Goal: Find specific page/section: Find specific page/section

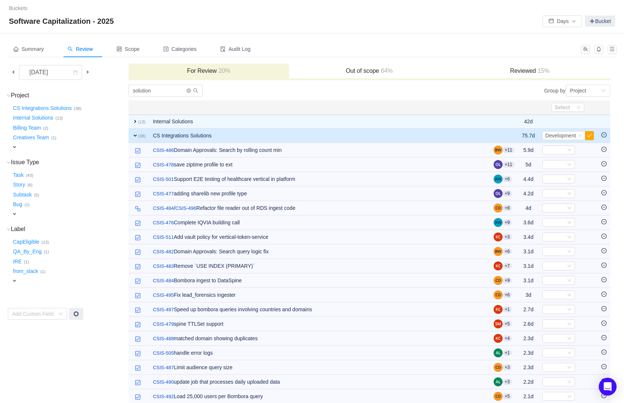
click at [404, 29] on div "Buckets / / Software Capitalization - 2025 Days Bucket" at bounding box center [312, 16] width 624 height 33
click at [579, 136] on icon "icon: down" at bounding box center [579, 135] width 4 height 4
click at [590, 137] on button "button" at bounding box center [589, 135] width 9 height 9
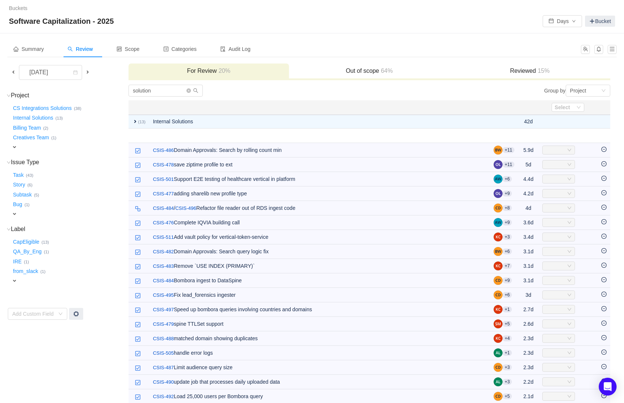
click at [359, 29] on div "Buckets / / Software Capitalization - 2025 Days Bucket" at bounding box center [312, 16] width 624 height 33
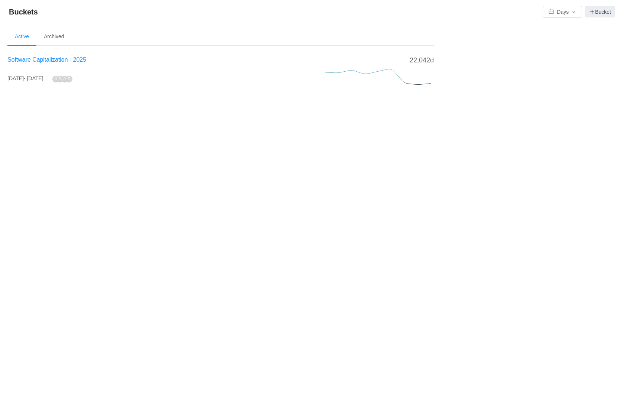
click at [38, 61] on span "Software Capitalization - 2025" at bounding box center [46, 59] width 79 height 6
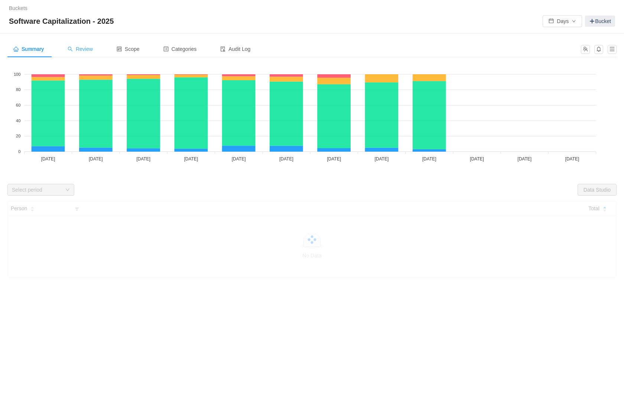
click at [86, 48] on span "Review" at bounding box center [80, 49] width 25 height 6
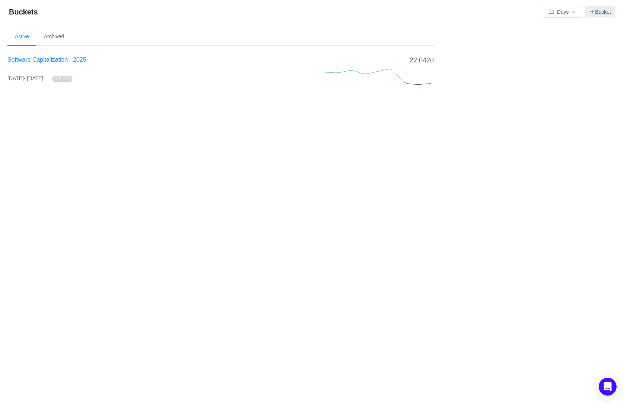
click at [64, 62] on span "Software Capitalization - 2025" at bounding box center [46, 59] width 79 height 6
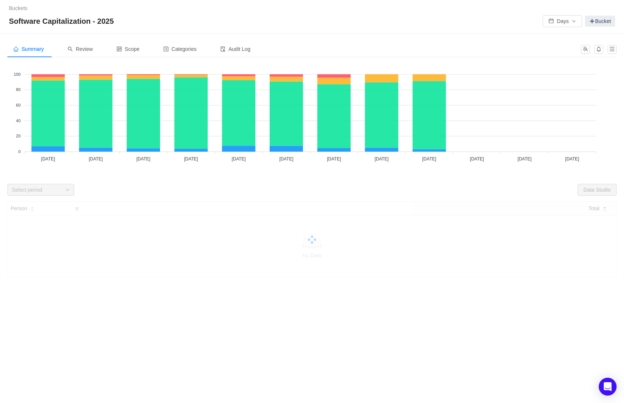
click at [314, 15] on div "Software Capitalization - 2025 Days Bucket" at bounding box center [312, 21] width 606 height 12
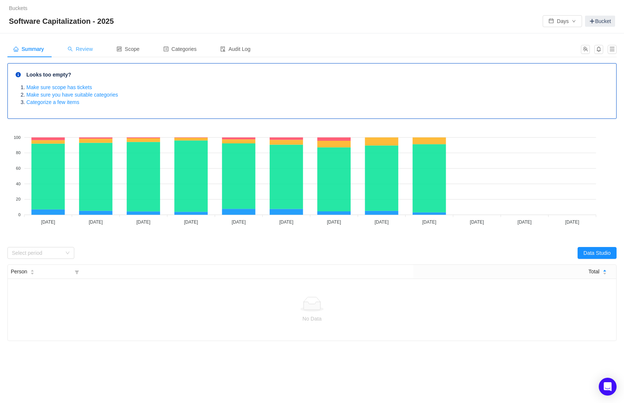
click at [83, 46] on span "Review" at bounding box center [80, 49] width 25 height 6
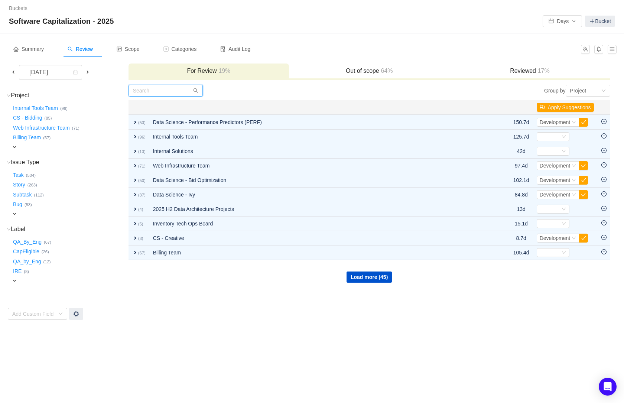
click at [169, 90] on input "text" at bounding box center [165, 91] width 74 height 12
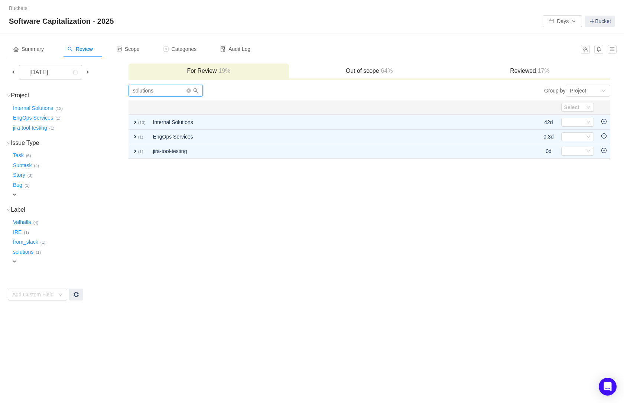
type input "solutions"
click at [511, 71] on h3 "Reviewed 17%" at bounding box center [529, 70] width 153 height 7
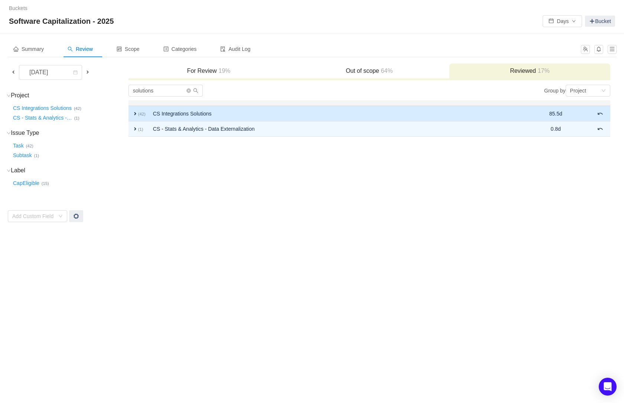
click at [135, 112] on span "expand" at bounding box center [135, 114] width 6 height 6
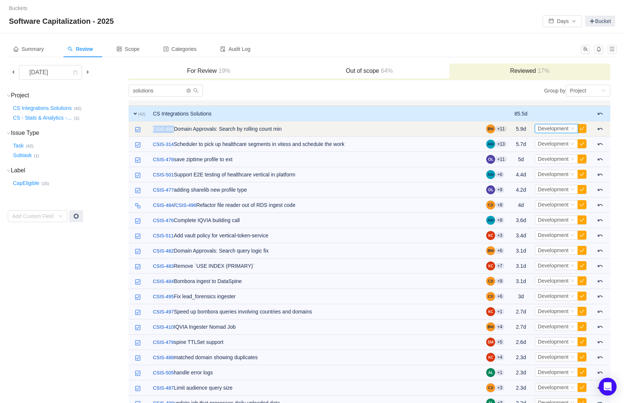
click at [570, 126] on icon "icon: down" at bounding box center [572, 128] width 4 height 4
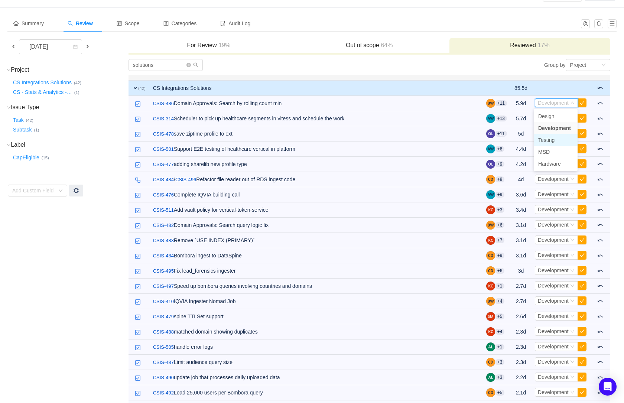
scroll to position [26, 0]
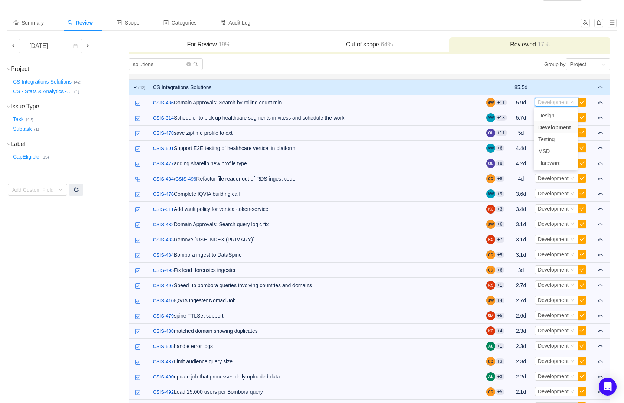
click at [495, 66] on div "Group by Project" at bounding box center [489, 64] width 241 height 12
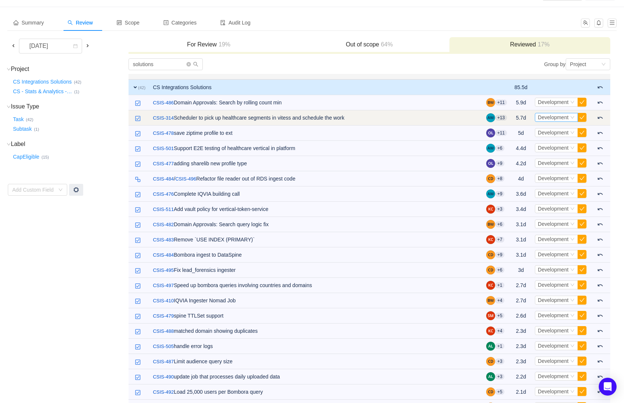
click at [572, 117] on icon "icon: down" at bounding box center [572, 117] width 4 height 4
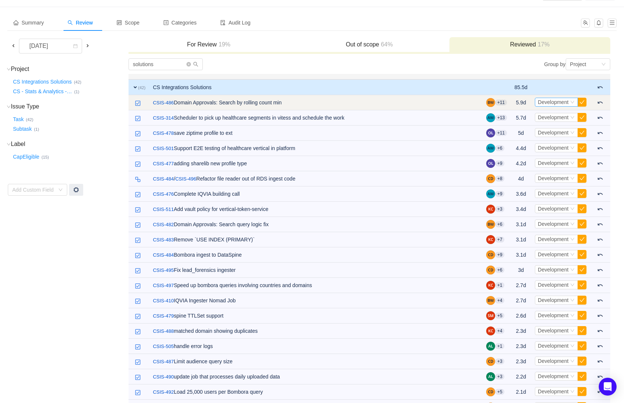
click at [573, 101] on icon "icon: down" at bounding box center [572, 102] width 4 height 4
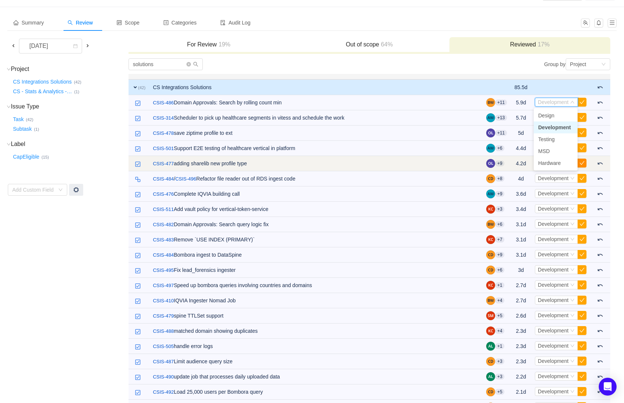
scroll to position [26, 0]
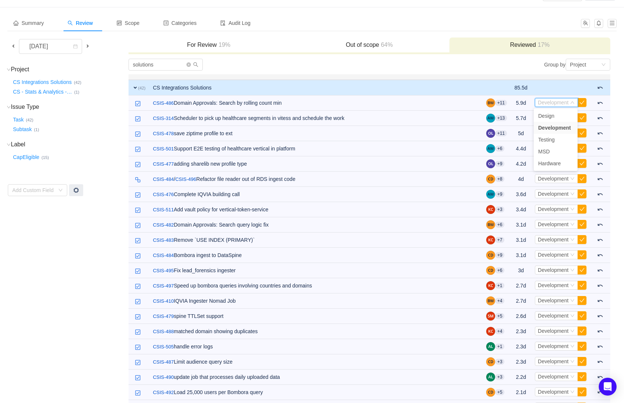
click at [361, 60] on div "solutions" at bounding box center [248, 65] width 241 height 12
click at [205, 42] on h3 "For Review 19%" at bounding box center [208, 44] width 153 height 7
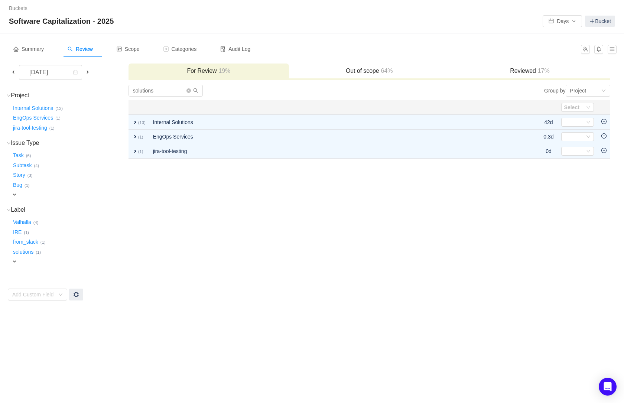
scroll to position [0, 0]
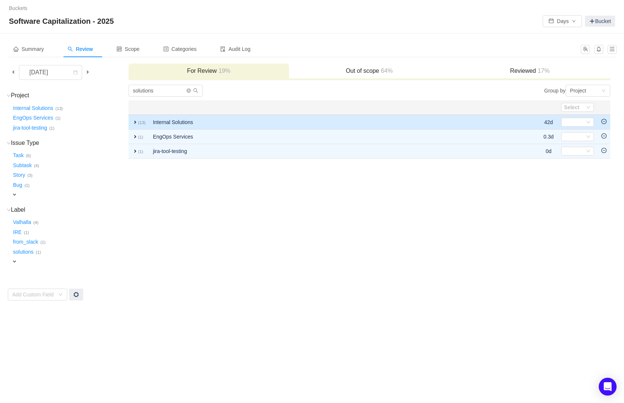
click at [134, 121] on span "expand" at bounding box center [135, 122] width 6 height 6
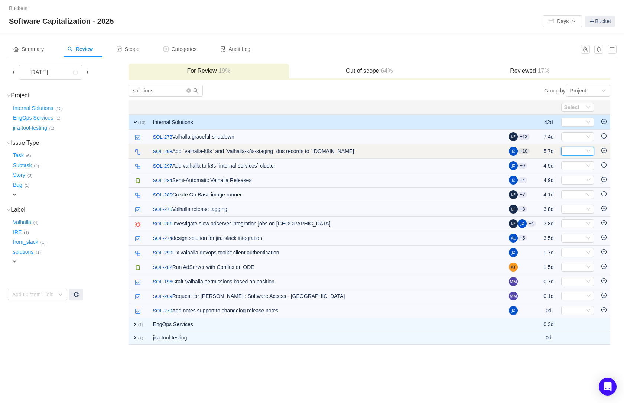
click at [590, 150] on icon "icon: down" at bounding box center [588, 151] width 4 height 4
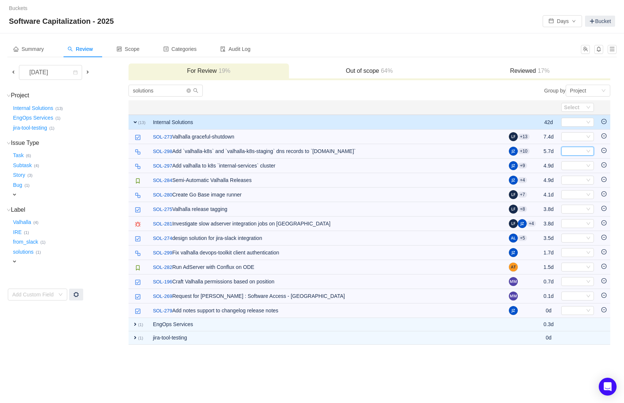
click at [523, 73] on h3 "Reviewed 17%" at bounding box center [529, 70] width 153 height 7
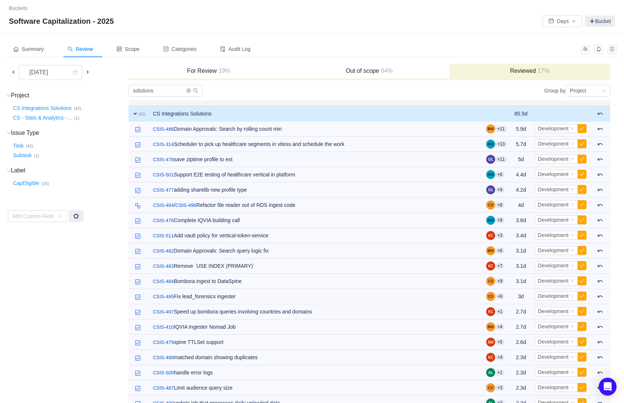
click at [368, 71] on h3 "Out of scope 64%" at bounding box center [369, 70] width 153 height 7
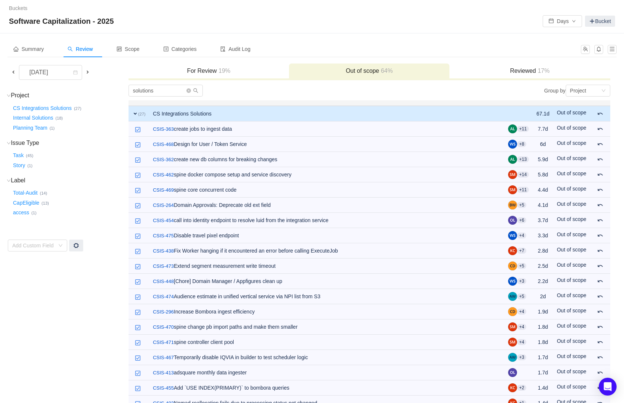
click at [535, 72] on h3 "Reviewed 17%" at bounding box center [529, 70] width 153 height 7
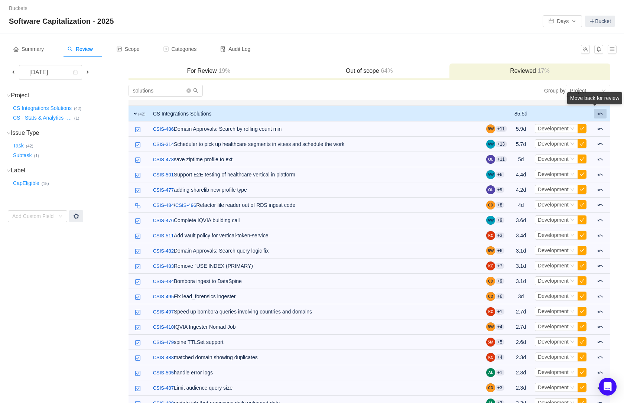
click at [604, 115] on button at bounding box center [600, 114] width 13 height 10
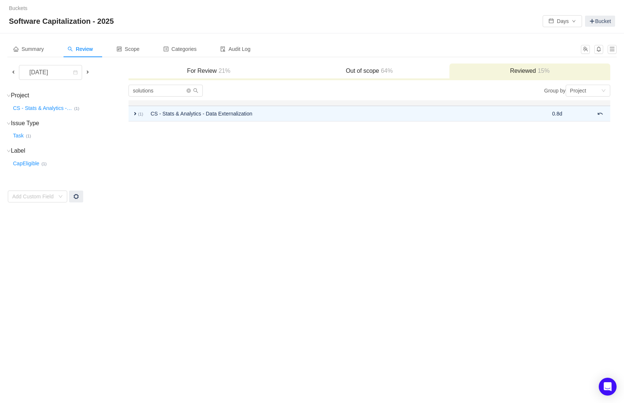
click at [222, 70] on span "21%" at bounding box center [224, 71] width 14 height 6
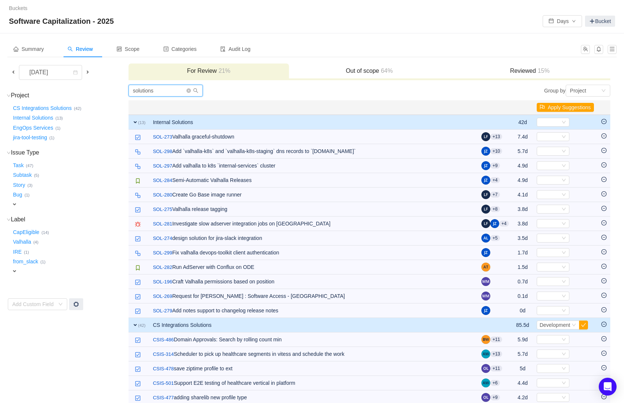
click at [166, 94] on input "solutions" at bounding box center [165, 91] width 74 height 12
click at [135, 123] on span "expand" at bounding box center [135, 122] width 6 height 6
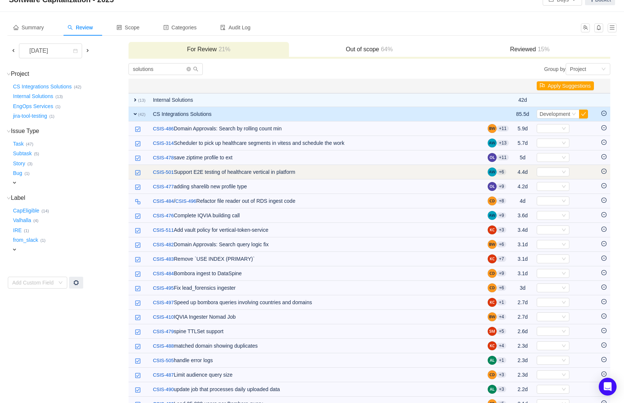
scroll to position [40, 0]
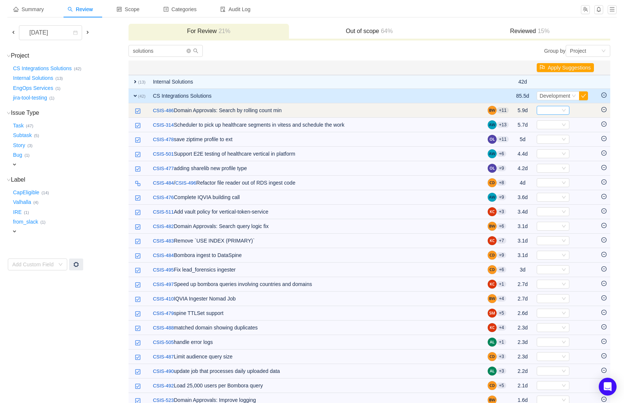
click at [563, 110] on icon "icon: down" at bounding box center [564, 110] width 4 height 4
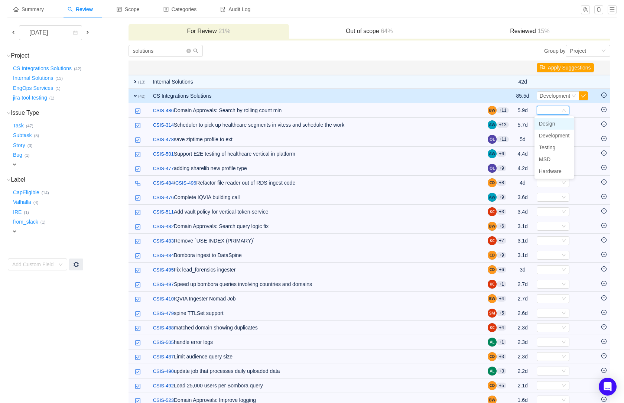
click at [456, 47] on div "Group by Project" at bounding box center [489, 51] width 241 height 12
click at [453, 46] on div "Group by Project" at bounding box center [489, 51] width 241 height 12
click at [36, 262] on div "Add Custom Field" at bounding box center [33, 264] width 42 height 7
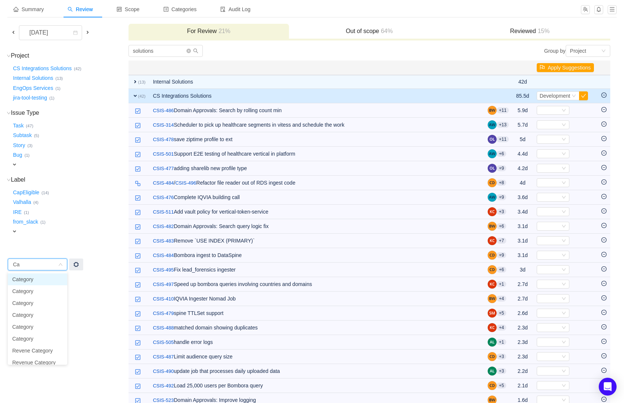
type input "C"
click at [98, 330] on td "Project (4) hide CS Integrations Solutions … (42) Internal Solutions … (13) Eng…" at bounding box center [67, 392] width 121 height 694
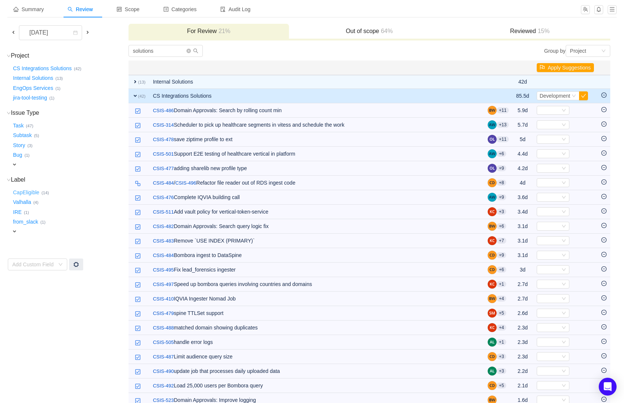
click at [22, 194] on button "CapEligible …" at bounding box center [27, 192] width 30 height 12
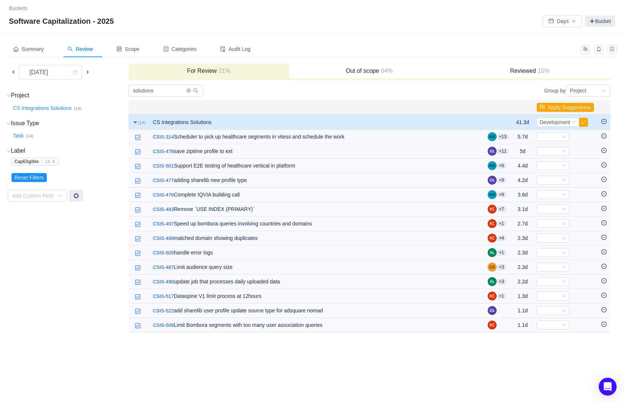
scroll to position [0, 0]
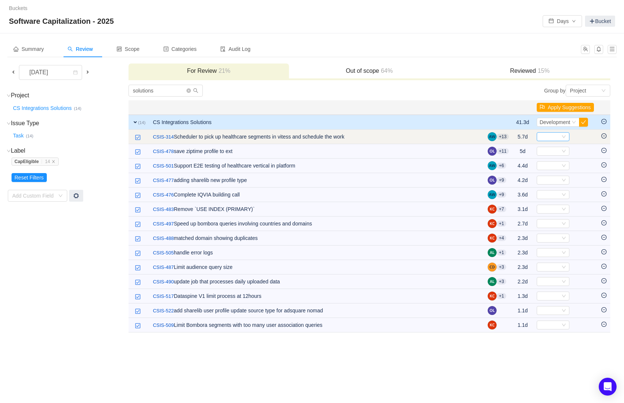
click at [562, 137] on icon "icon: down" at bounding box center [564, 136] width 4 height 4
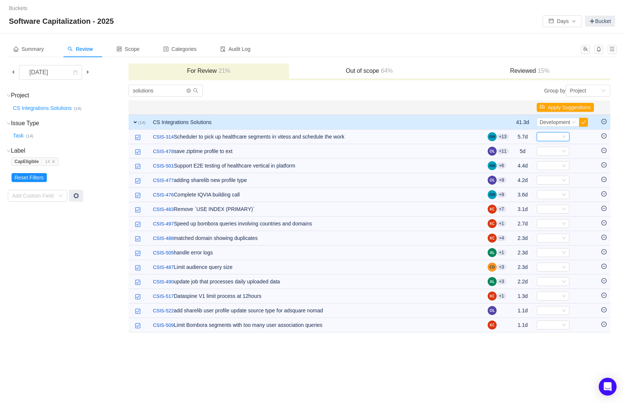
click at [417, 19] on div "Software Capitalization - 2025 Days Bucket" at bounding box center [312, 21] width 606 height 12
click at [412, 18] on div "Software Capitalization - 2025 Days Bucket" at bounding box center [312, 21] width 606 height 12
